Goal: Find specific page/section: Find specific page/section

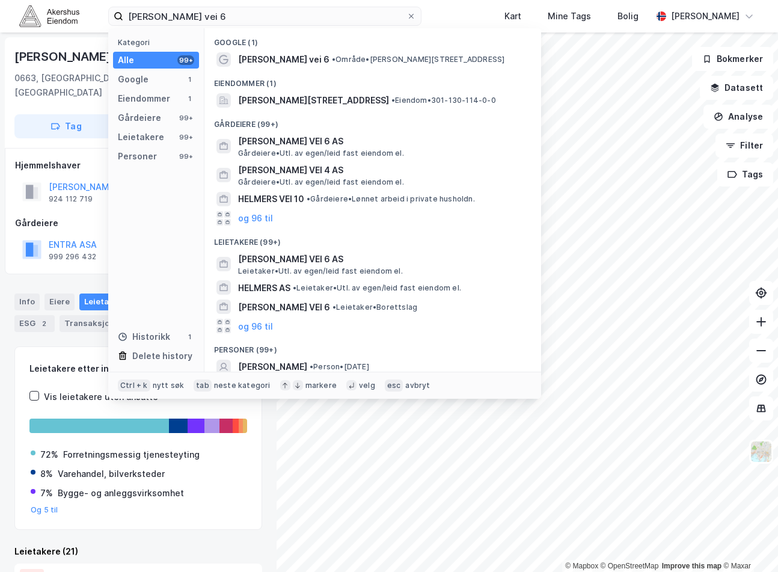
click at [202, 10] on input "[PERSON_NAME] vei 6" at bounding box center [264, 16] width 283 height 18
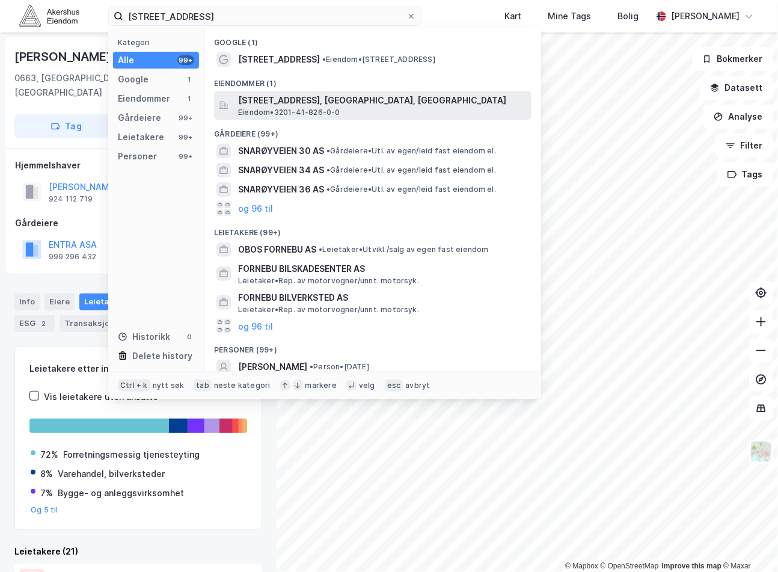
type input "[STREET_ADDRESS]"
click at [325, 112] on span "Eiendom • 3201-41-826-0-0" at bounding box center [289, 113] width 102 height 10
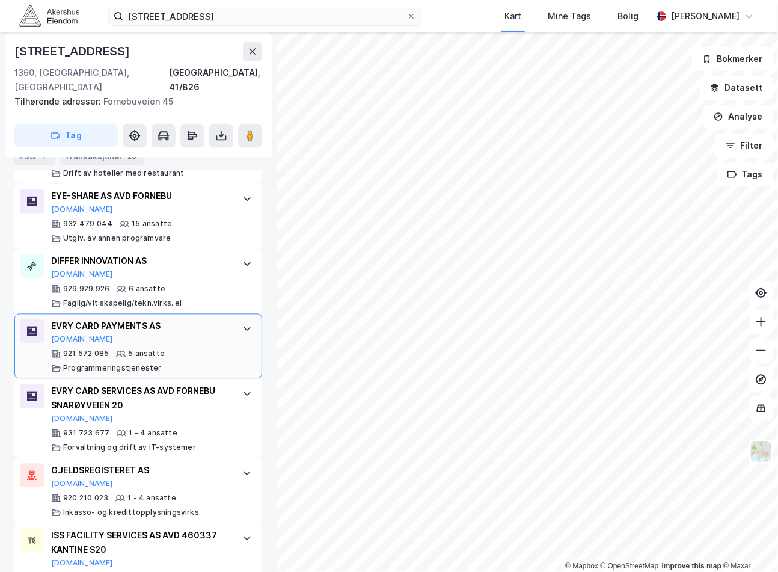
scroll to position [893, 0]
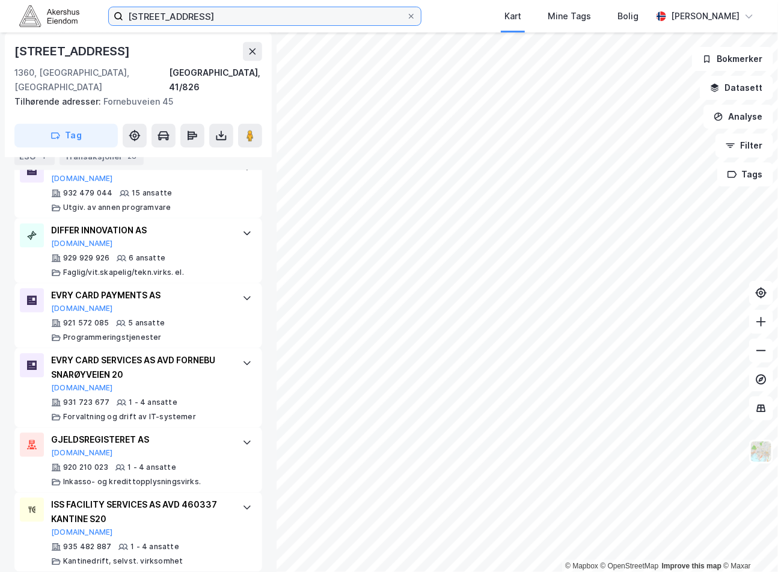
click at [290, 18] on input "[STREET_ADDRESS]" at bounding box center [264, 16] width 283 height 18
